Goal: Check status: Check status

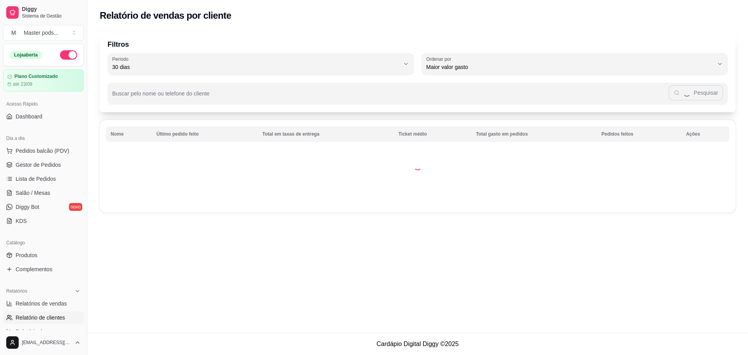
select select "30"
select select "HIGHEST_TOTAL_SPENT_WITH_ORDERS"
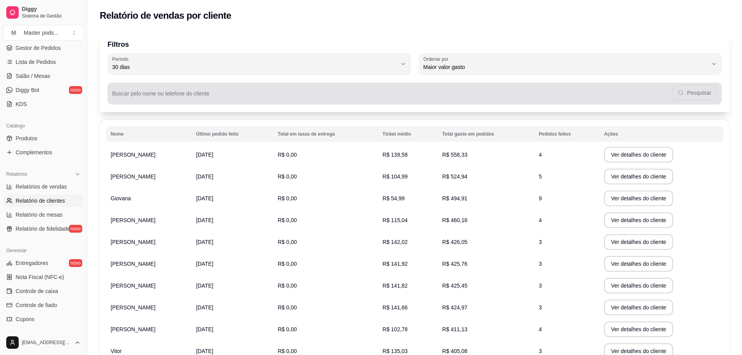
click at [239, 103] on div "Buscar pelo nome ou telefone do cliente Pesquisar" at bounding box center [415, 94] width 614 height 22
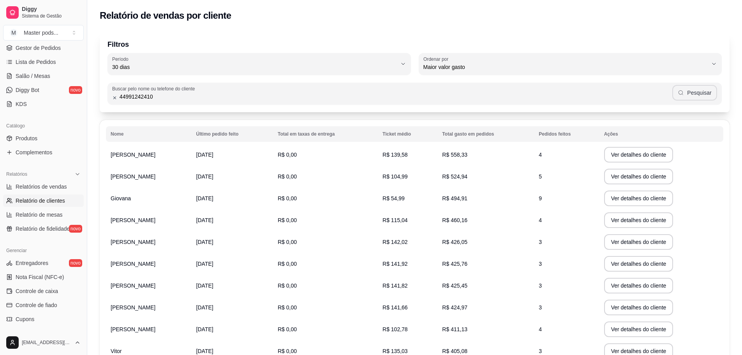
type input "44991242410"
click at [683, 95] on icon "button" at bounding box center [681, 93] width 6 height 6
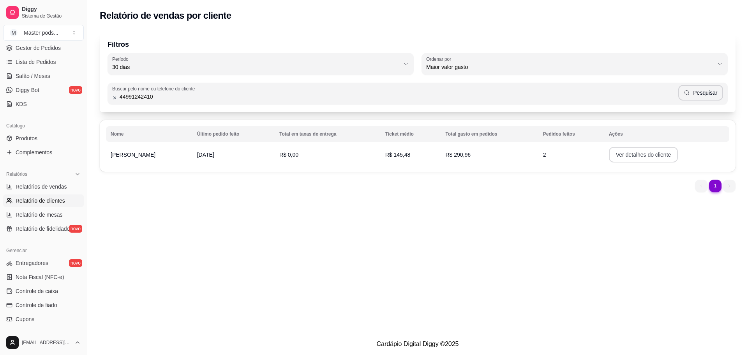
click at [633, 153] on button "Ver detalhes do cliente" at bounding box center [643, 155] width 69 height 16
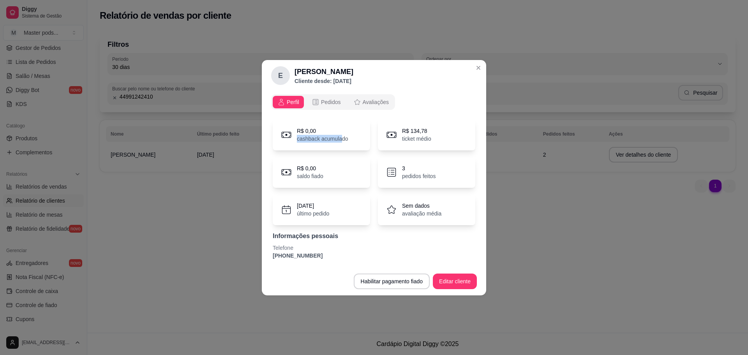
drag, startPoint x: 296, startPoint y: 139, endPoint x: 342, endPoint y: 144, distance: 46.2
click at [342, 144] on div "R$ 0,00 cashback acumulado" at bounding box center [321, 134] width 97 height 31
click at [399, 138] on div "R$ 134,78 ticket médio" at bounding box center [426, 134] width 97 height 31
click at [416, 172] on div "3 pedidos feitos" at bounding box center [419, 172] width 34 height 16
click at [400, 168] on div "3 pedidos feitos" at bounding box center [426, 172] width 97 height 31
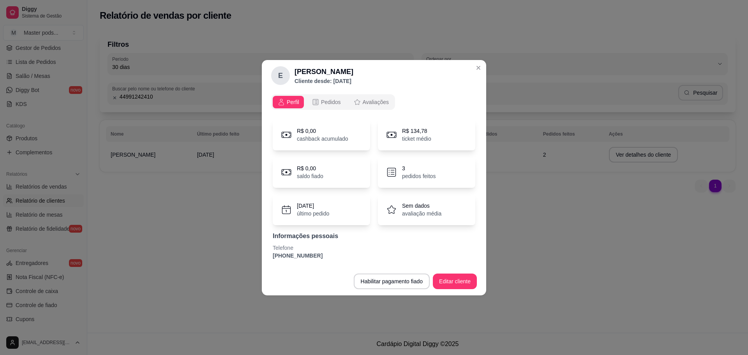
click at [393, 169] on icon at bounding box center [392, 172] width 12 height 12
click at [336, 213] on div "[DATE] último pedido" at bounding box center [321, 209] width 97 height 31
click at [419, 211] on p "avaliação média" at bounding box center [421, 214] width 39 height 8
click at [325, 104] on span "Pedidos" at bounding box center [331, 102] width 20 height 8
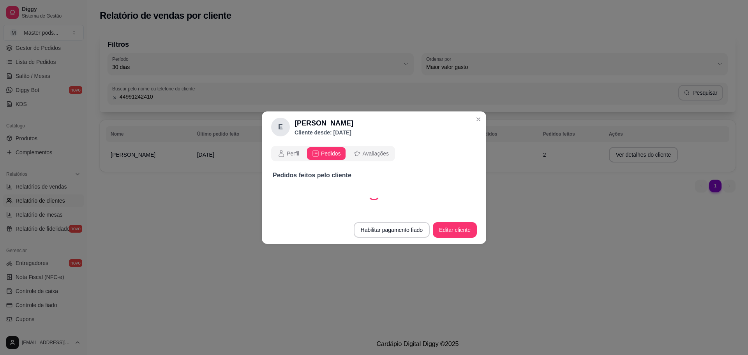
select select "30"
select select "ALL"
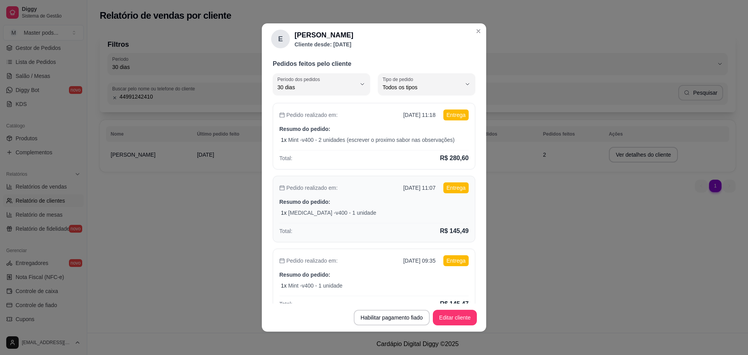
scroll to position [0, 0]
